Goal: Information Seeking & Learning: Learn about a topic

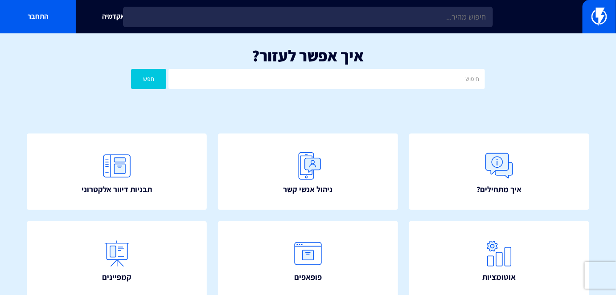
click at [374, 68] on div "איך אפשר לעזור? חפש" at bounding box center [308, 70] width 616 height 74
click at [376, 78] on input "text" at bounding box center [326, 79] width 316 height 20
type input "שופינג"
click at [131, 69] on button "חפש" at bounding box center [148, 79] width 35 height 20
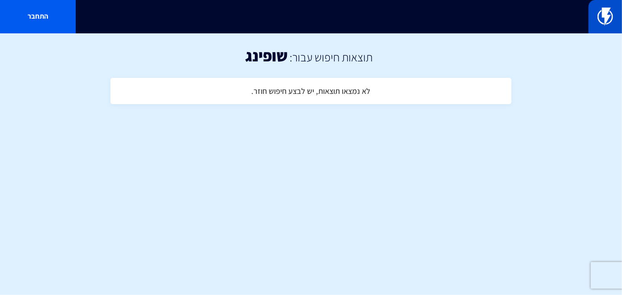
click at [612, 23] on img at bounding box center [606, 17] width 16 height 18
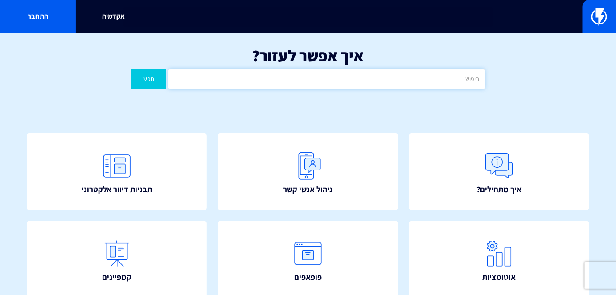
click at [384, 84] on input "text" at bounding box center [326, 79] width 316 height 20
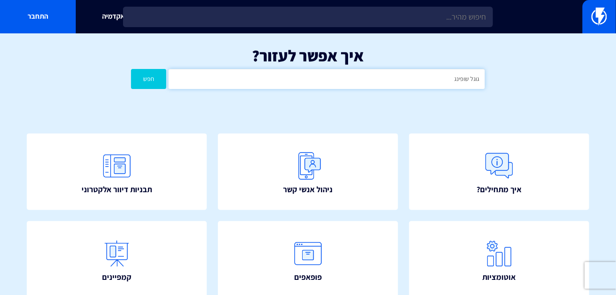
type input "גוגל שופינג"
click at [131, 69] on button "חפש" at bounding box center [148, 79] width 35 height 20
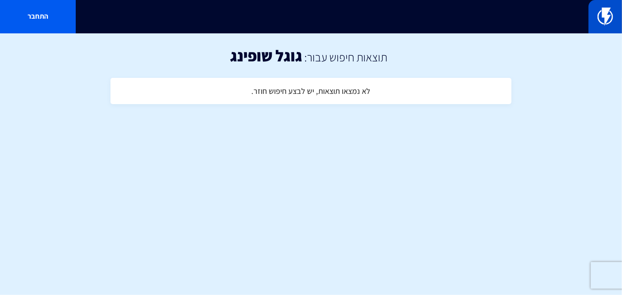
click at [607, 17] on img at bounding box center [606, 17] width 16 height 18
